Goal: Task Accomplishment & Management: Manage account settings

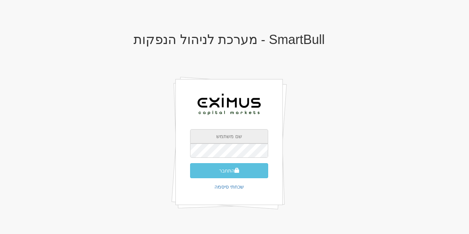
type input "[EMAIL_ADDRESS][DOMAIN_NAME]"
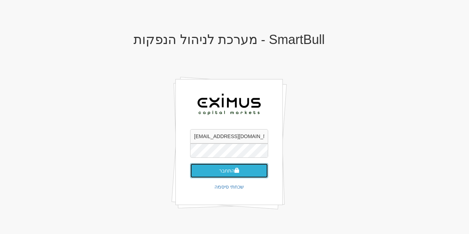
click at [220, 172] on button "התחבר" at bounding box center [229, 170] width 78 height 15
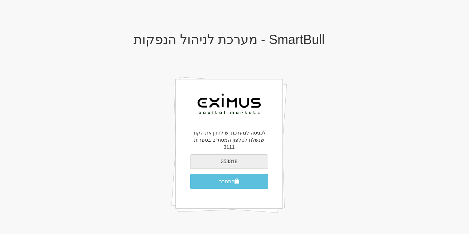
type input "353318"
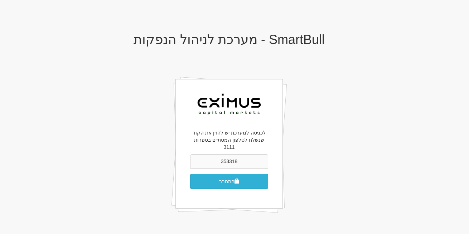
click at [238, 179] on span "submit" at bounding box center [237, 181] width 5 height 5
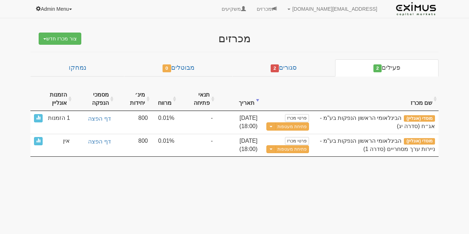
click at [49, 8] on link "Admin Menu" at bounding box center [54, 9] width 48 height 18
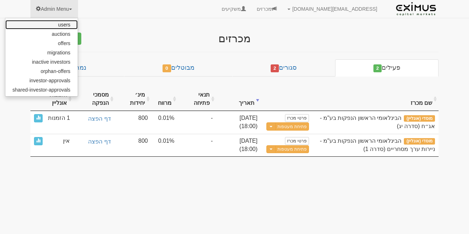
click at [55, 28] on link "users" at bounding box center [41, 24] width 72 height 9
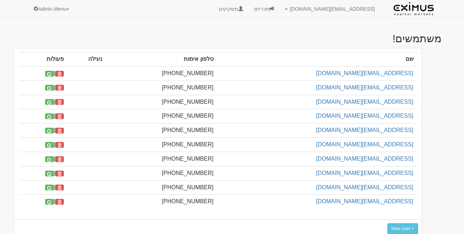
click at [15, 52] on li "שם טלפון אימות נעילה פעולות [EMAIL_ADDRESS][DOMAIN_NAME] [PHONE_NUMBER] | [PERS…" at bounding box center [218, 134] width 408 height 172
click at [351, 13] on link "[EMAIL_ADDRESS][DOMAIN_NAME]" at bounding box center [329, 9] width 101 height 18
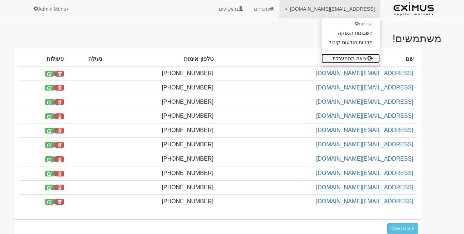
click at [350, 56] on link "יציאה מהמערכת" at bounding box center [350, 58] width 58 height 9
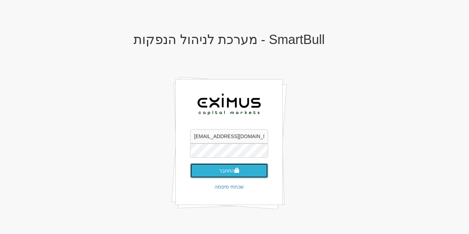
click at [227, 173] on button "התחבר" at bounding box center [229, 170] width 78 height 15
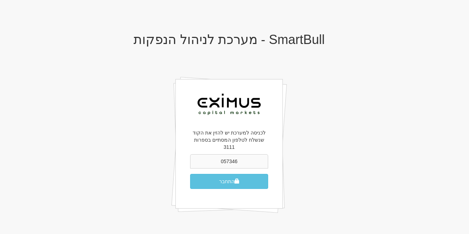
type input "057346"
click at [229, 174] on button "התחבר" at bounding box center [229, 181] width 78 height 15
